Goal: Navigation & Orientation: Find specific page/section

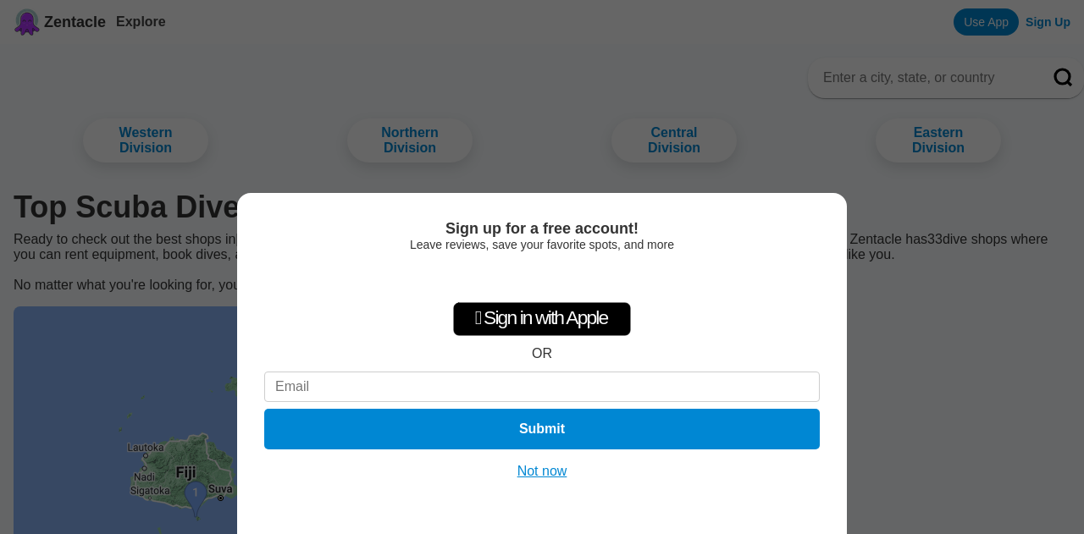
click at [549, 473] on button "Not now" at bounding box center [542, 471] width 60 height 17
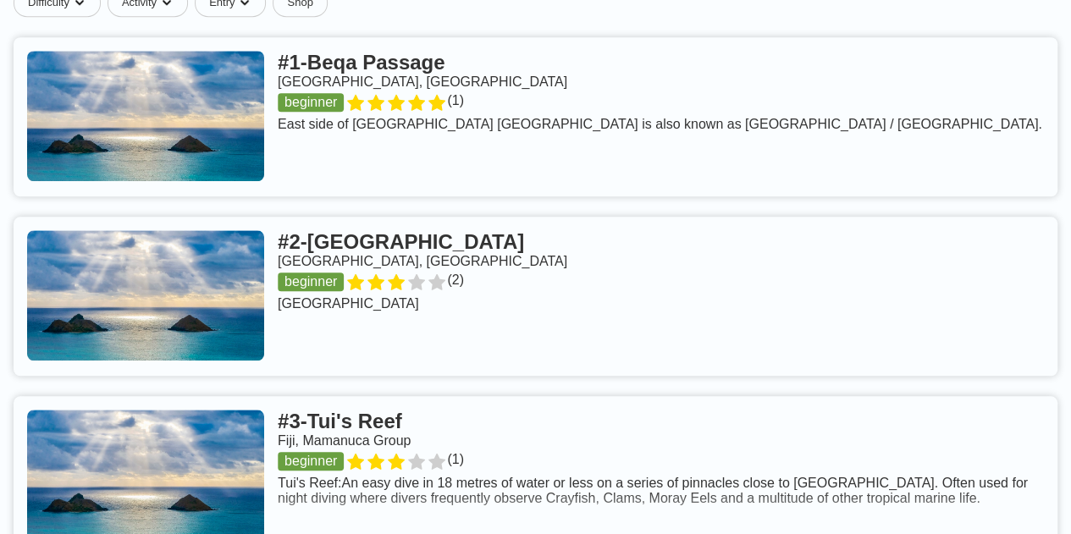
scroll to position [696, 0]
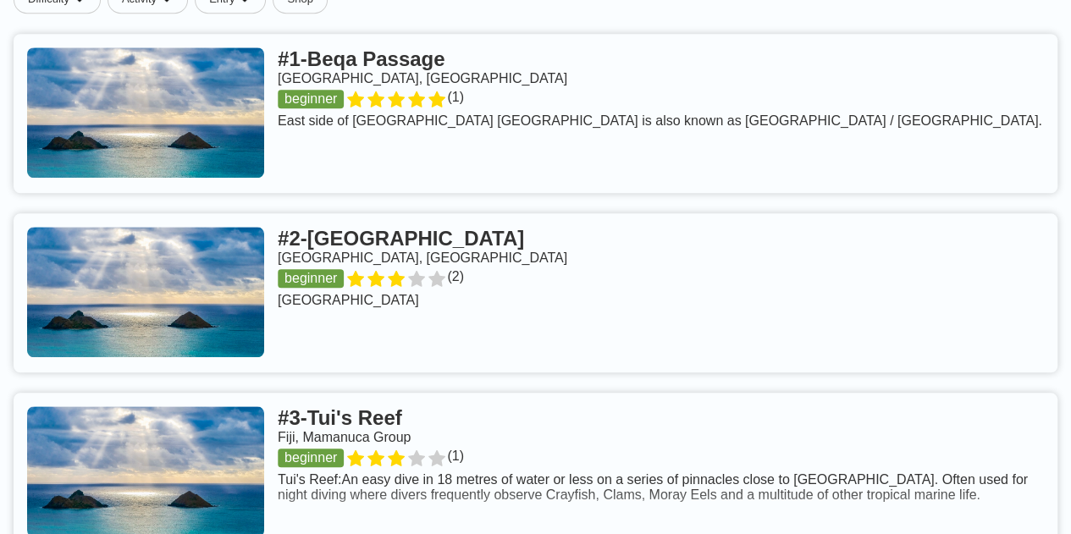
click at [635, 457] on link at bounding box center [536, 472] width 1044 height 159
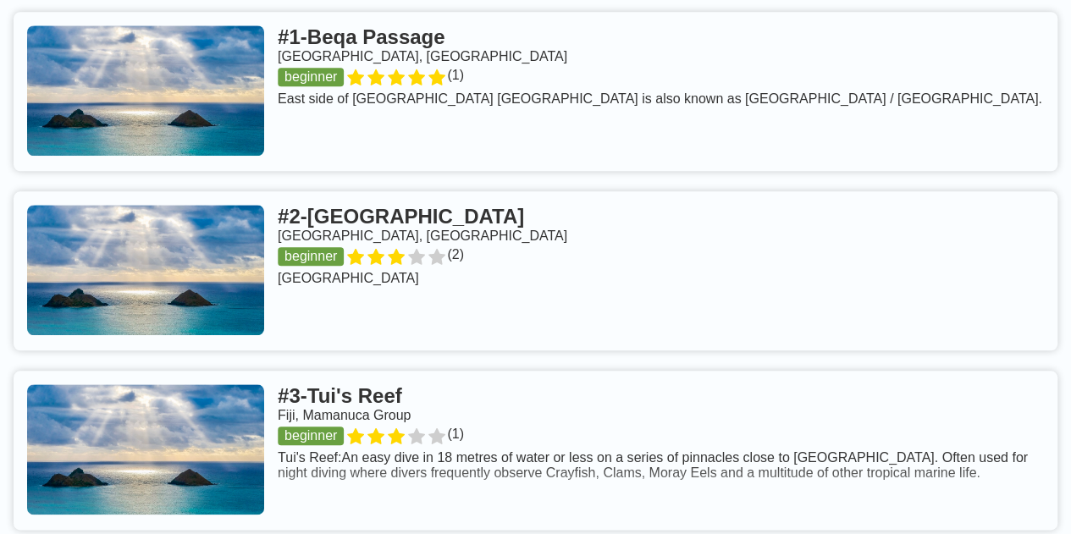
scroll to position [725, 0]
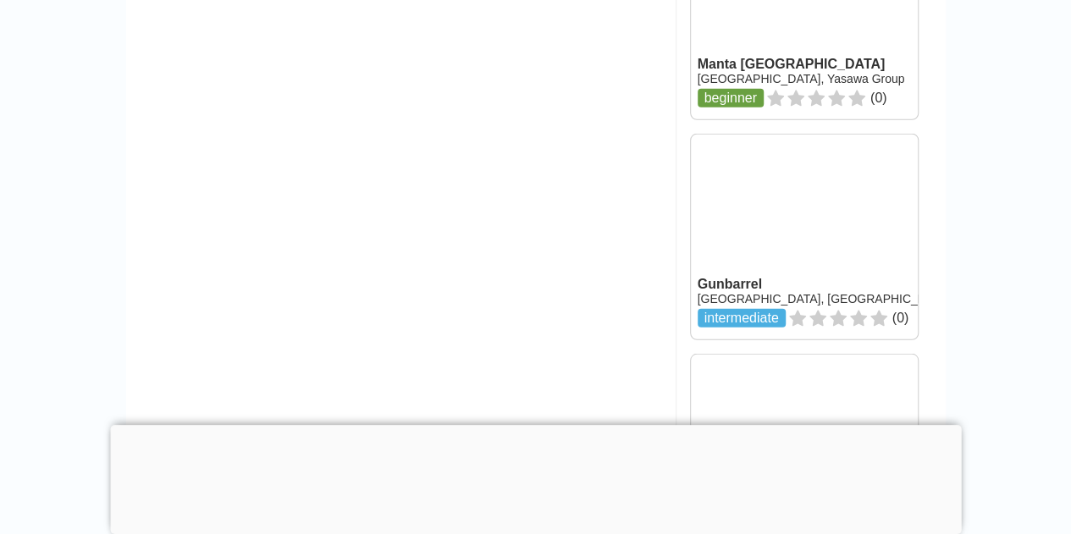
scroll to position [2269, 0]
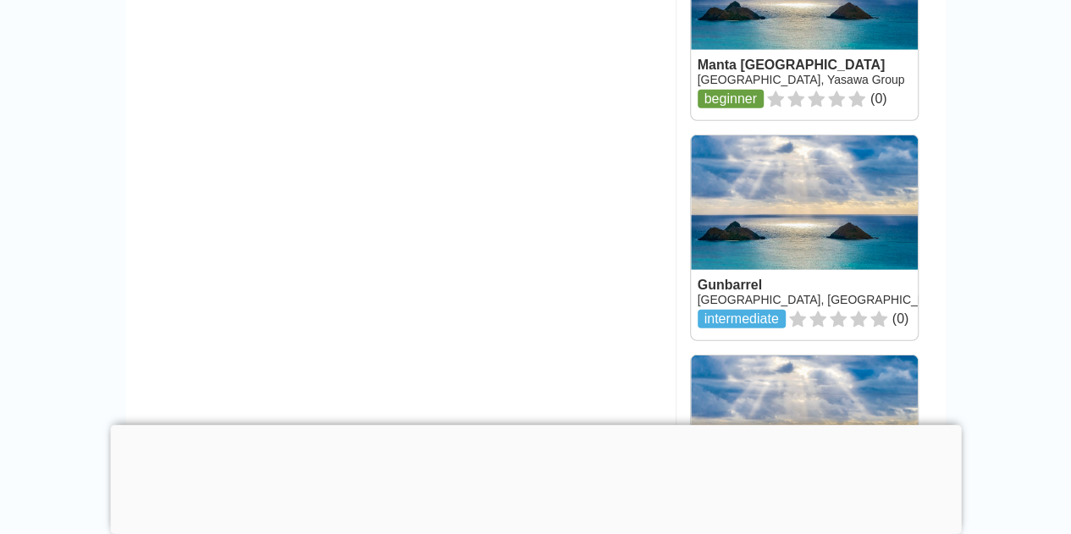
click at [742, 96] on link at bounding box center [804, 17] width 227 height 205
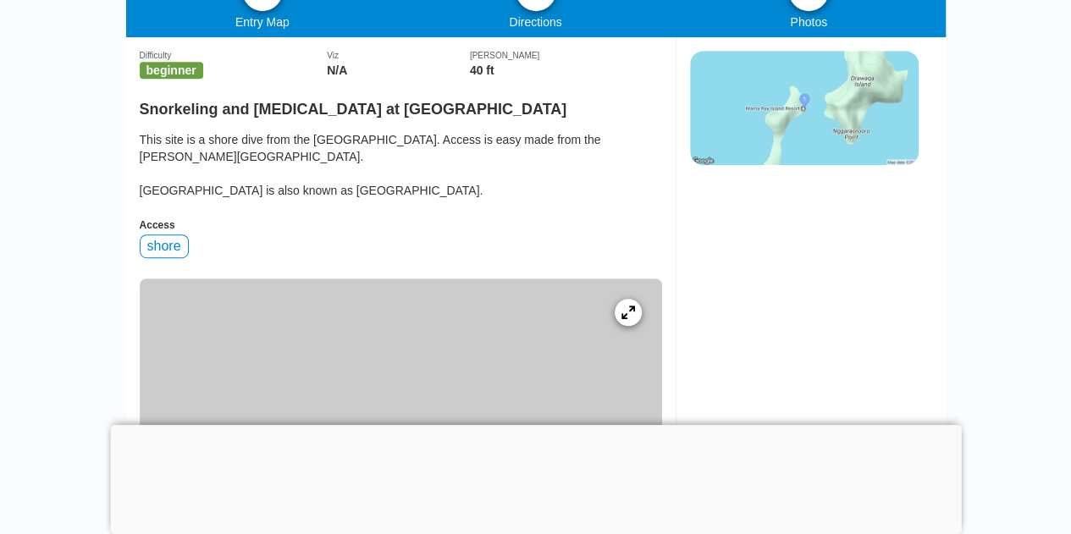
scroll to position [408, 0]
